Goal: Task Accomplishment & Management: Complete application form

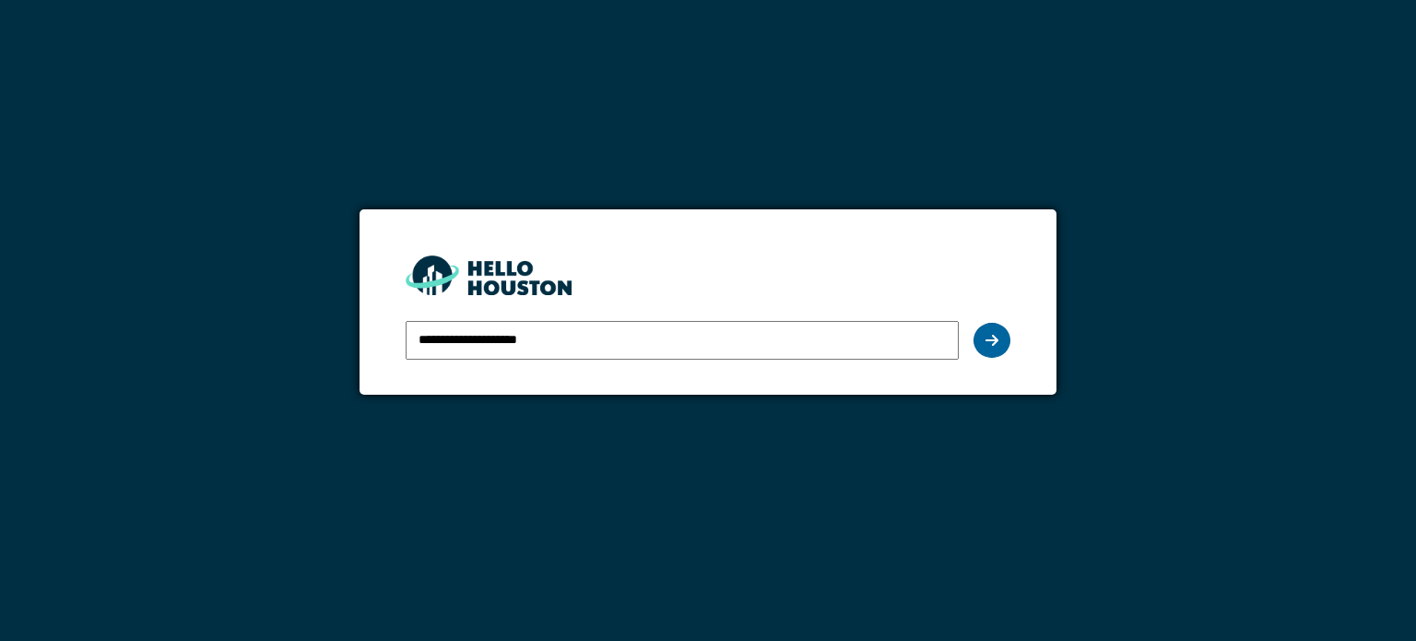
click at [998, 340] on icon at bounding box center [992, 340] width 13 height 15
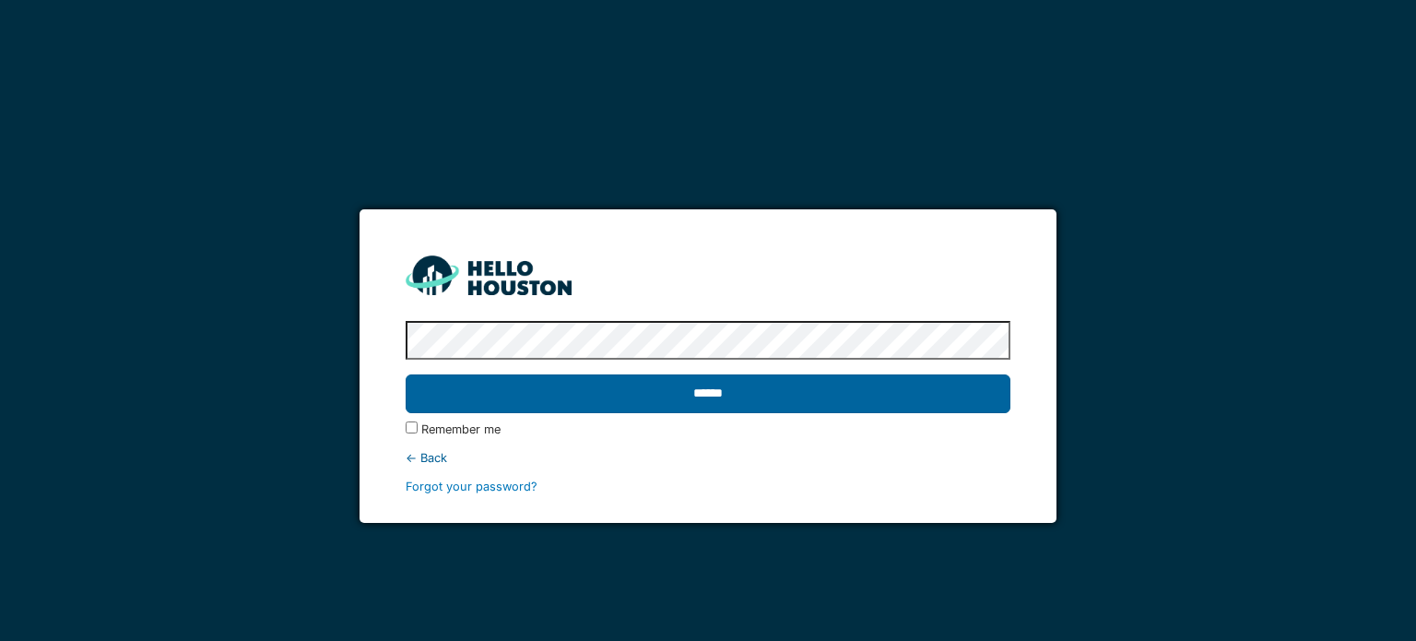
click at [700, 397] on input "******" at bounding box center [708, 393] width 604 height 39
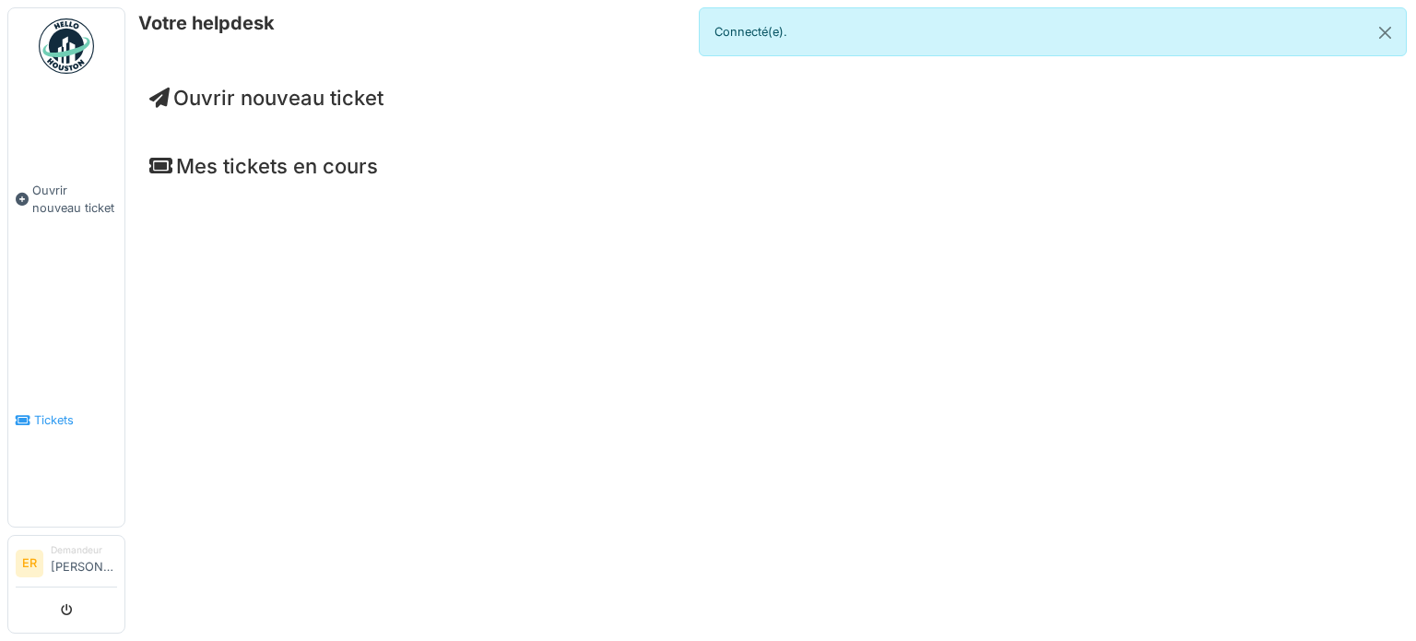
click at [46, 411] on span "Tickets" at bounding box center [75, 420] width 83 height 18
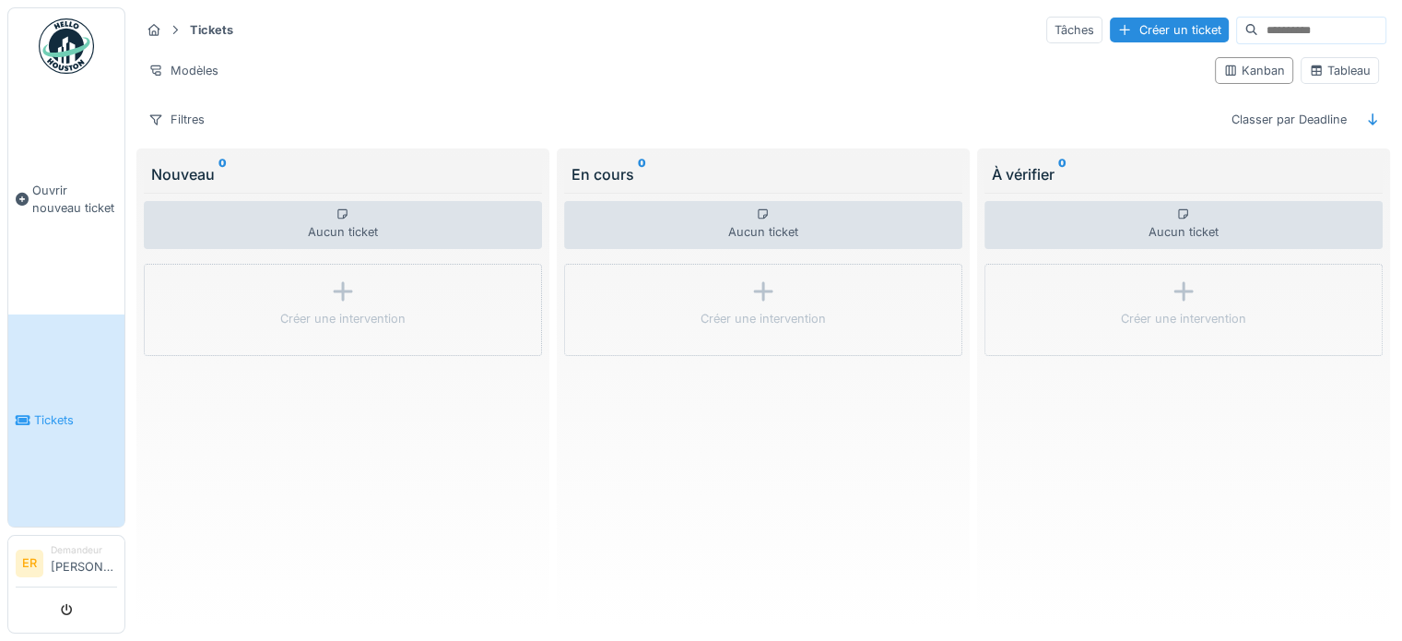
click at [58, 563] on li "Demandeur Eric Reinquet" at bounding box center [84, 563] width 66 height 40
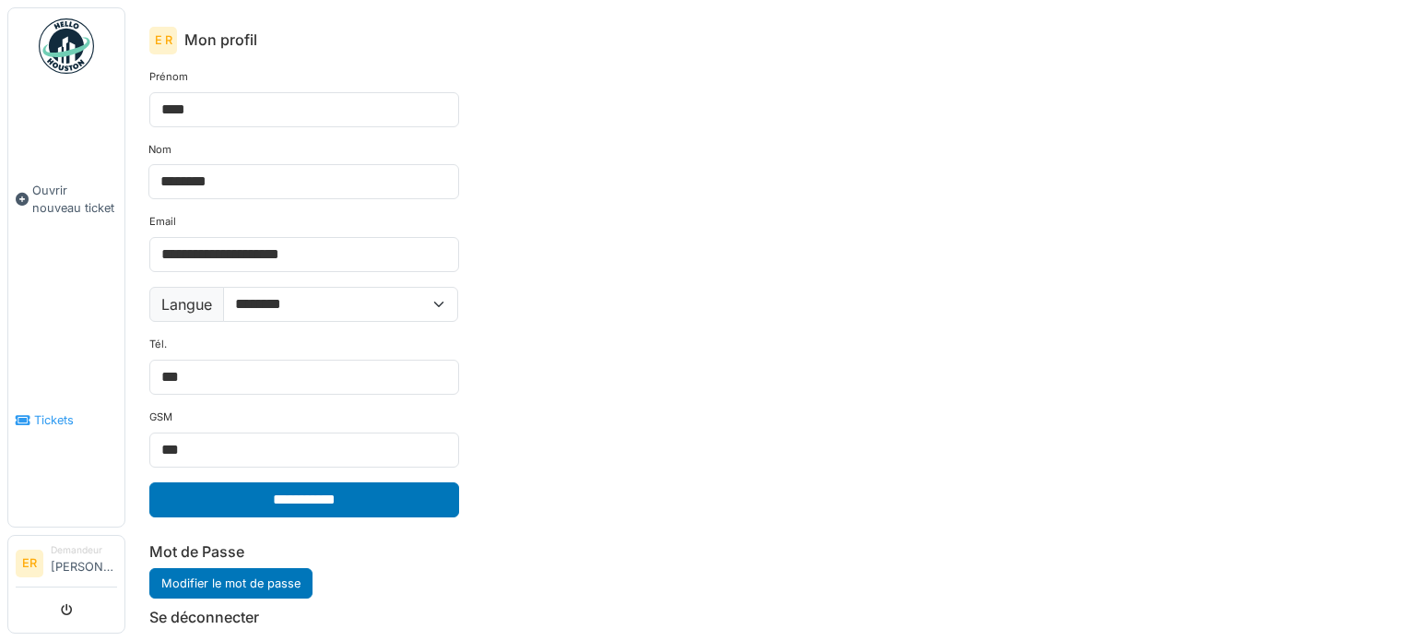
click at [65, 411] on span "Tickets" at bounding box center [75, 420] width 83 height 18
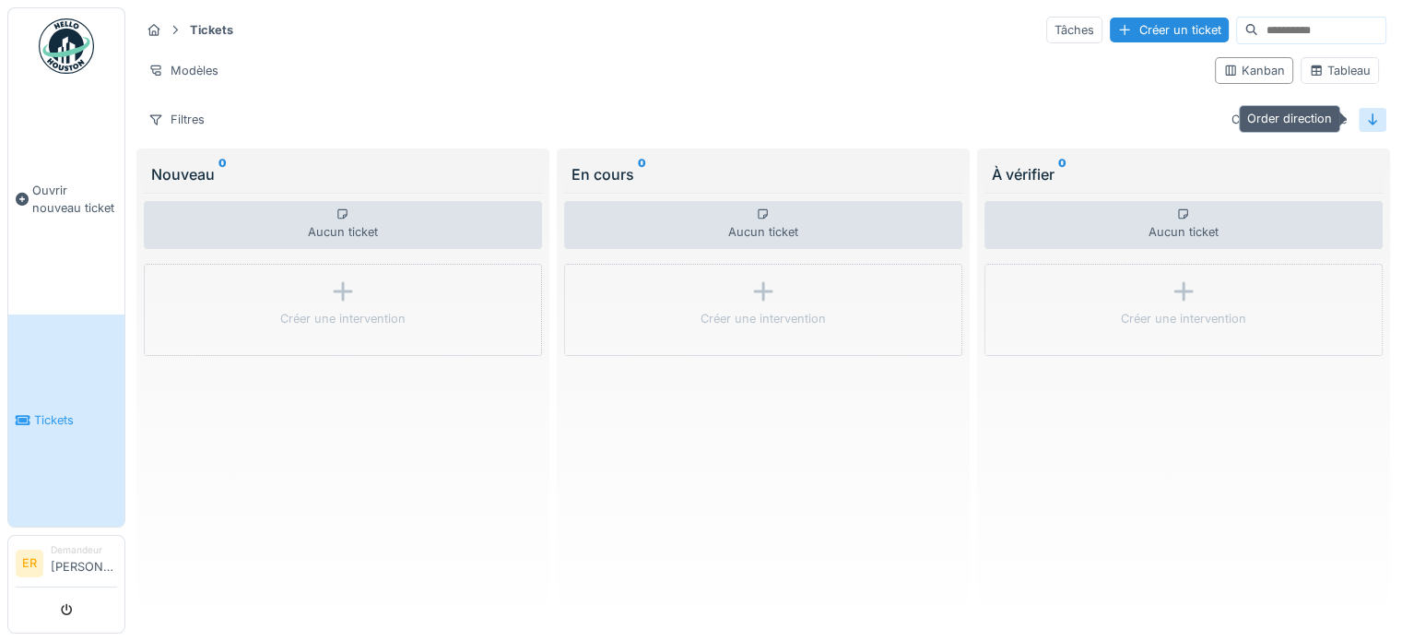
click at [1366, 118] on icon at bounding box center [1373, 119] width 15 height 12
click at [1276, 121] on div "Classer par Deadline" at bounding box center [1290, 119] width 132 height 27
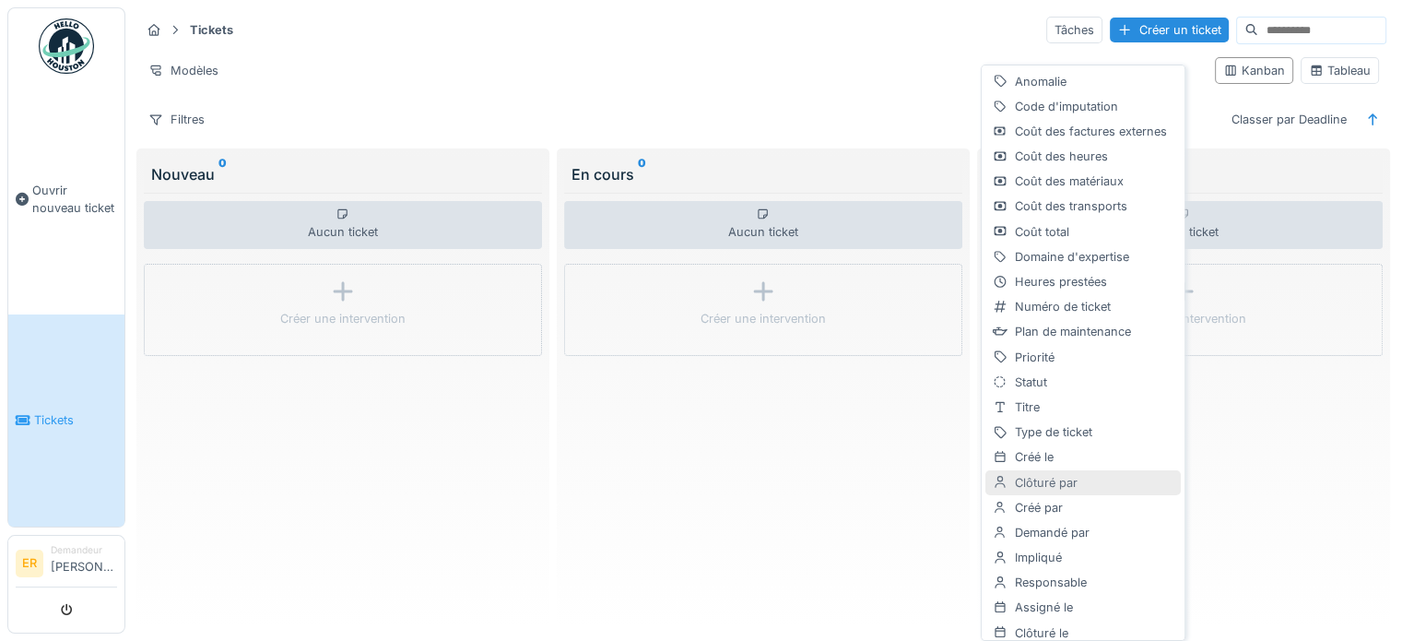
click at [1067, 491] on div "Clôturé par" at bounding box center [1083, 482] width 195 height 25
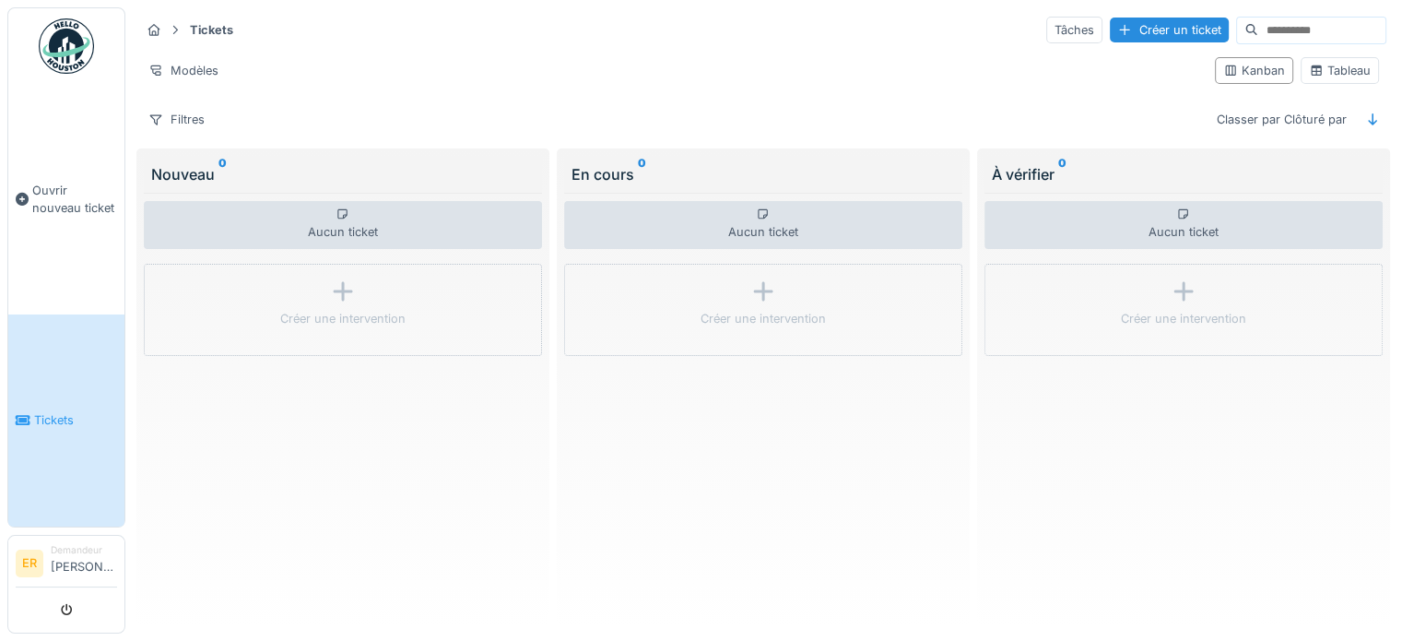
click at [76, 54] on img at bounding box center [66, 45] width 55 height 55
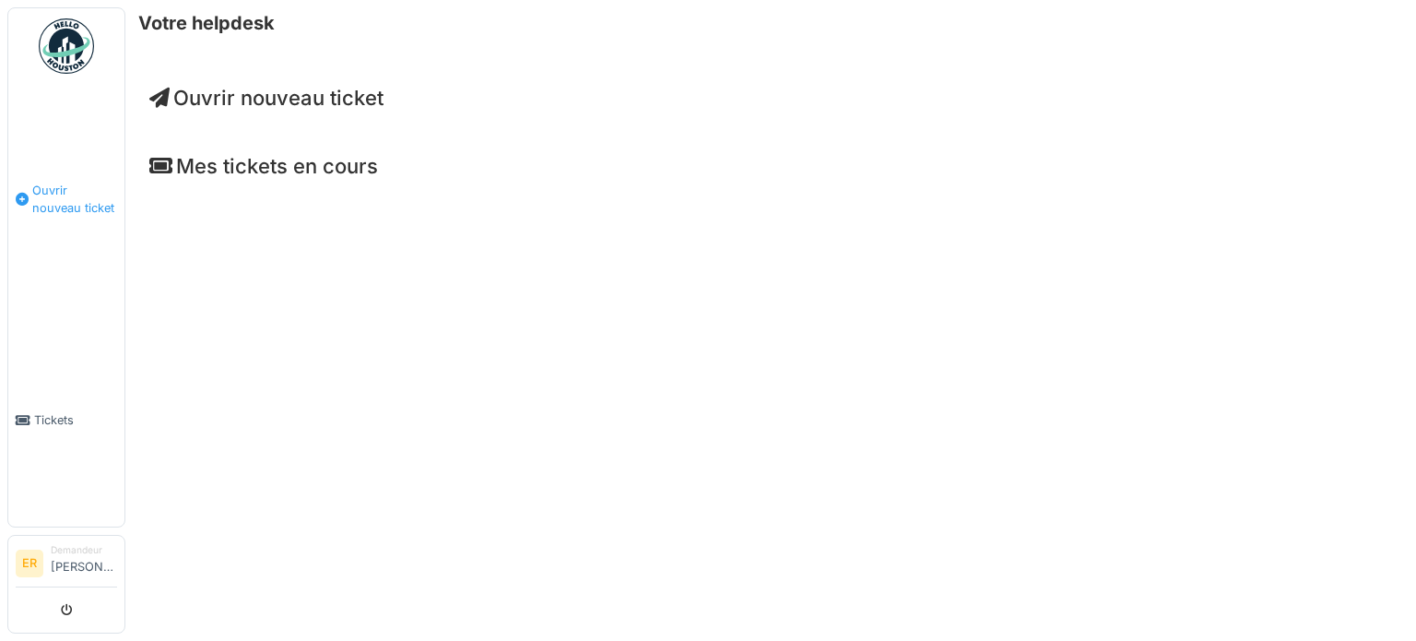
click at [81, 213] on link "Ouvrir nouveau ticket" at bounding box center [66, 199] width 116 height 231
click at [44, 411] on span "Tickets" at bounding box center [75, 420] width 83 height 18
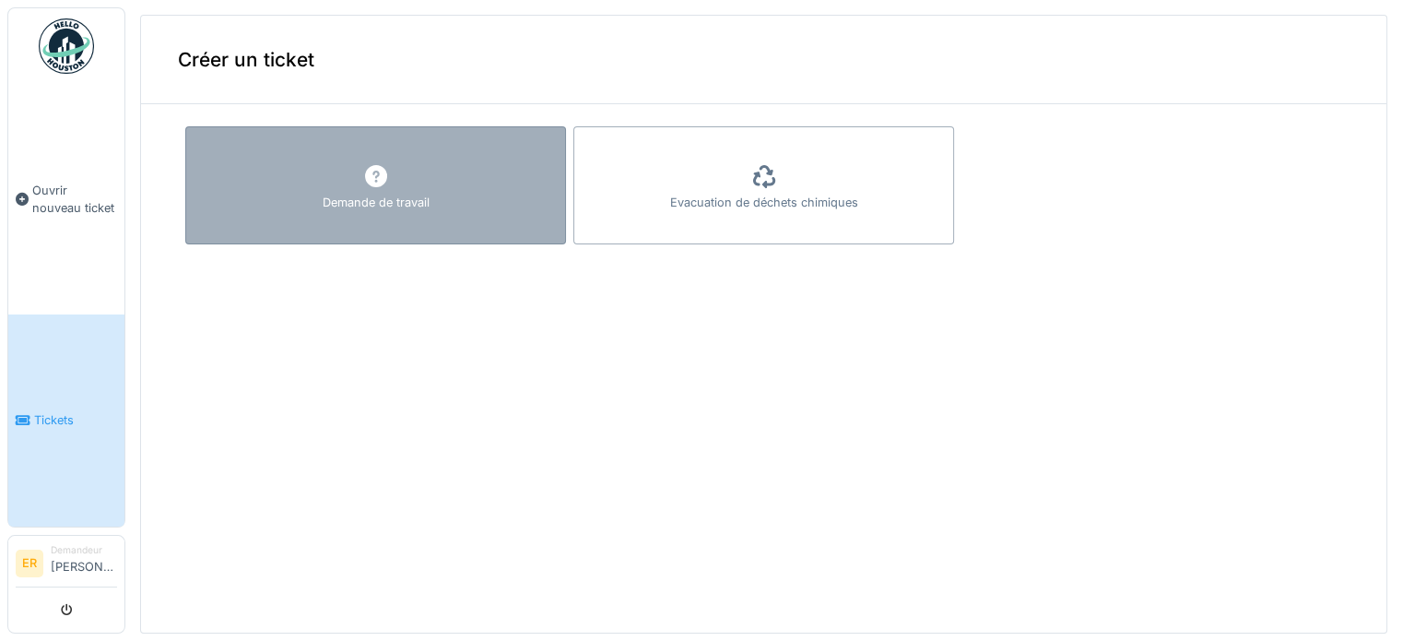
click at [365, 180] on icon at bounding box center [376, 176] width 22 height 22
